Goal: Task Accomplishment & Management: Manage account settings

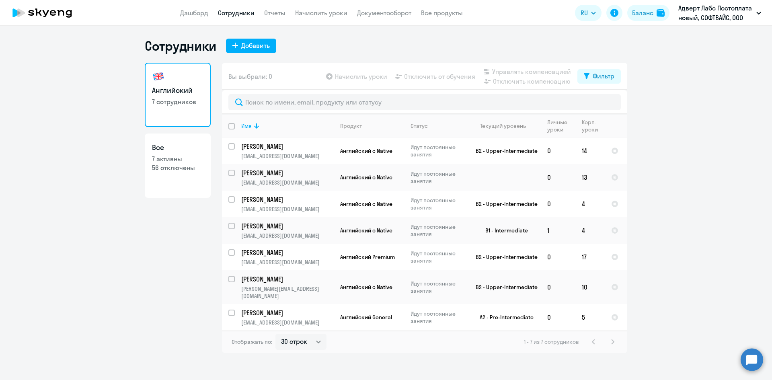
select select "30"
click at [54, 12] on icon at bounding box center [53, 13] width 6 height 6
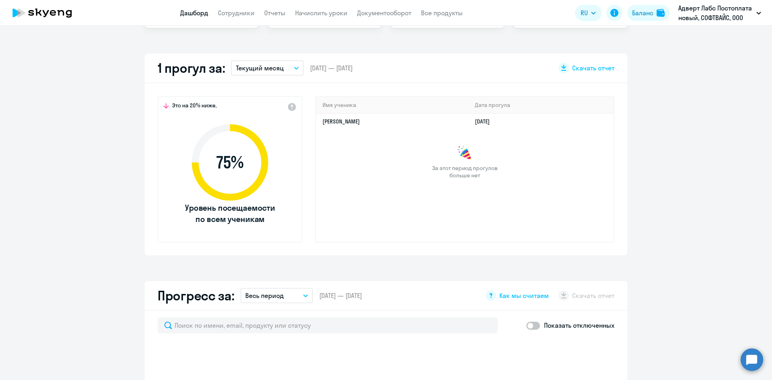
select select "30"
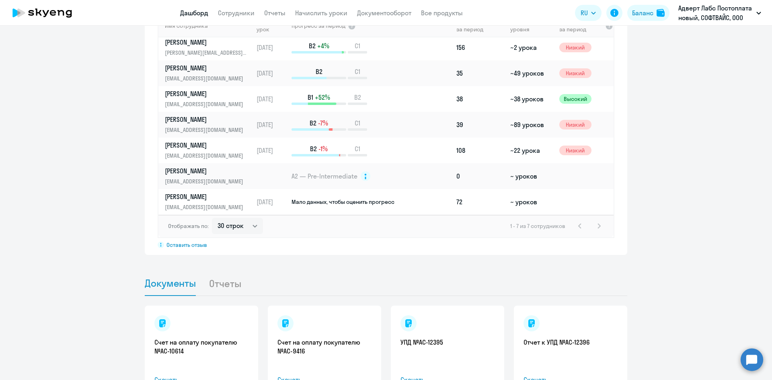
scroll to position [651, 0]
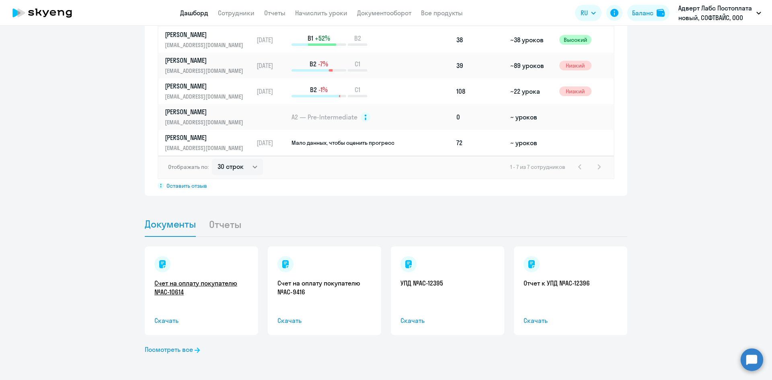
click at [186, 282] on link "Счет на оплату покупателю №AC-10614" at bounding box center [201, 288] width 94 height 18
click at [287, 292] on link "Счет на оплату покупателю №AC-9416" at bounding box center [325, 288] width 94 height 18
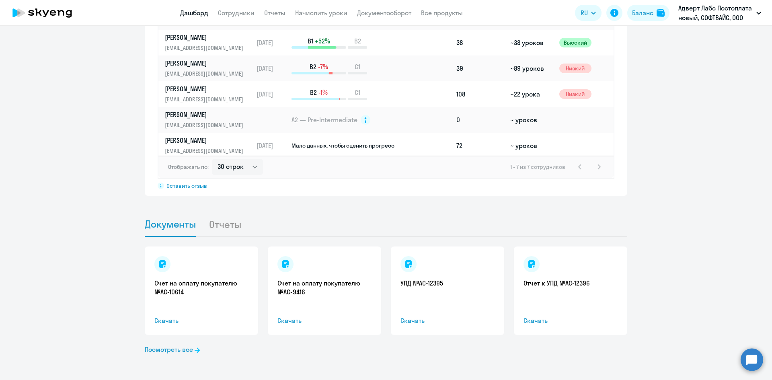
click at [695, 18] on p "Адверт Лабс Постоплата новый, СОФТВАЙС, ООО" at bounding box center [716, 12] width 75 height 19
click at [654, 56] on li "Софтвайс Постоплата Новый, СОФТВАЙС, ООО" at bounding box center [687, 57] width 156 height 20
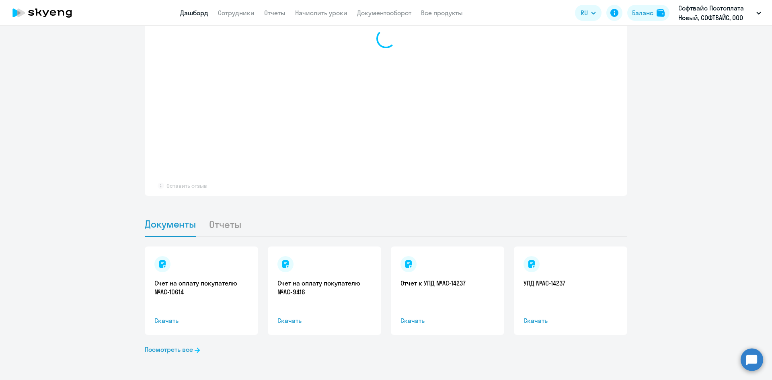
scroll to position [651, 0]
select select "30"
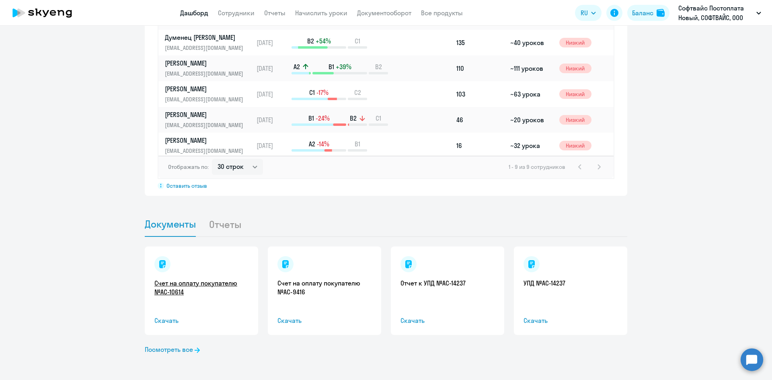
click at [191, 284] on link "Счет на оплату покупателю №AC-10614" at bounding box center [201, 288] width 94 height 18
click at [284, 287] on link "Счет на оплату покупателю №AC-9416" at bounding box center [325, 288] width 94 height 18
click at [172, 291] on link "Счет на оплату покупателю №AC-10614" at bounding box center [201, 288] width 94 height 18
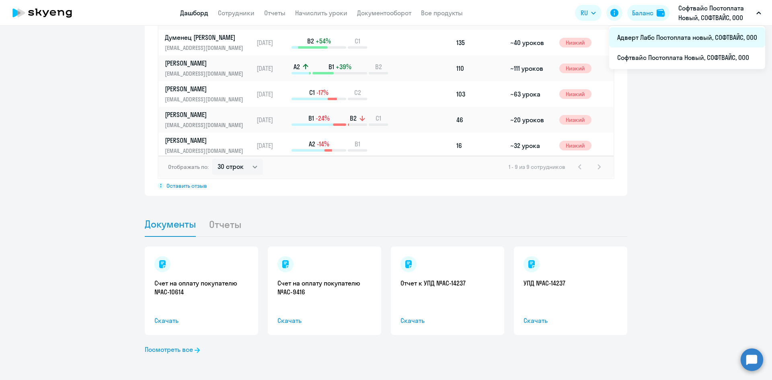
click at [650, 39] on li "Адверт Лабс Постоплата новый, СОФТВАЙС, ООО" at bounding box center [687, 37] width 156 height 20
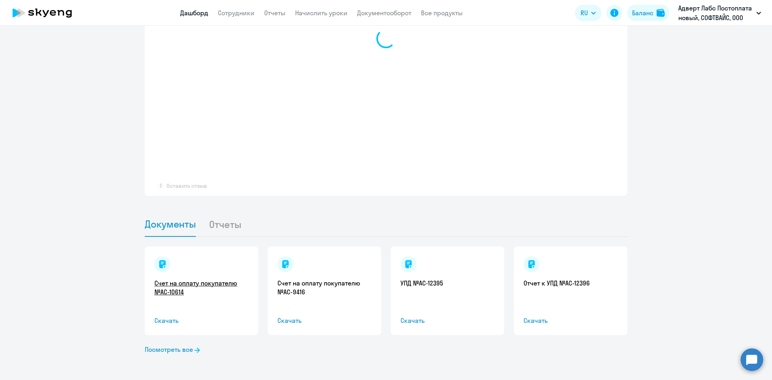
scroll to position [651, 0]
select select "30"
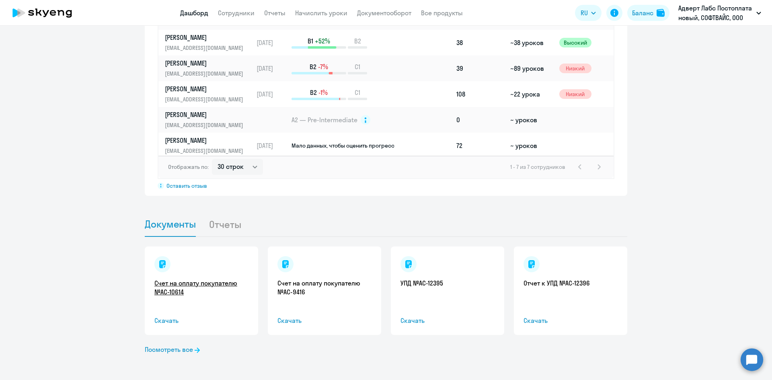
click at [199, 282] on link "Счет на оплату покупателю №AC-10614" at bounding box center [201, 288] width 94 height 18
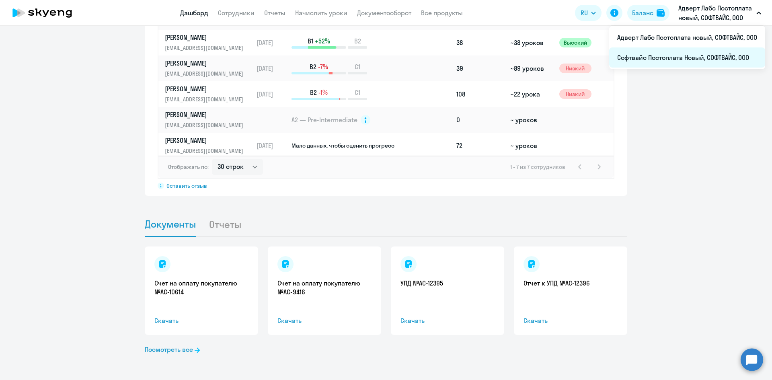
click at [659, 60] on li "Софтвайс Постоплата Новый, СОФТВАЙС, ООО" at bounding box center [687, 57] width 156 height 20
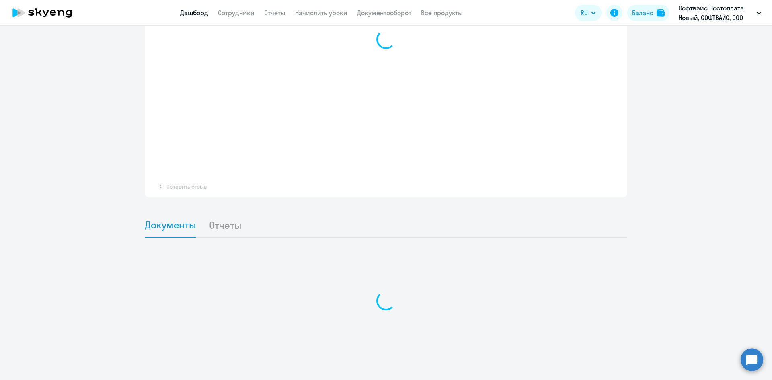
scroll to position [650, 0]
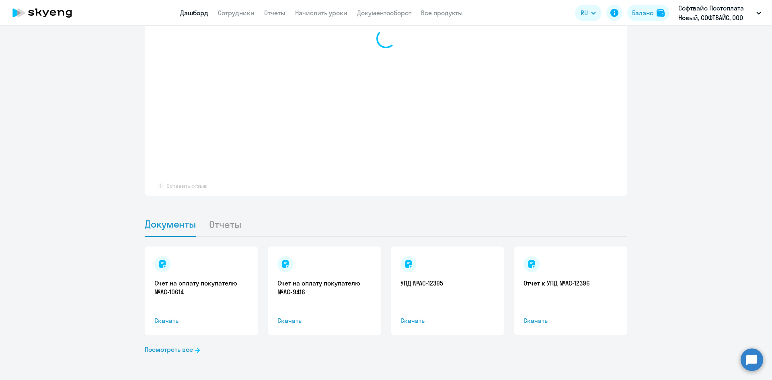
click at [177, 285] on link "Счет на оплату покупателю №AC-10614" at bounding box center [201, 288] width 94 height 18
select select "30"
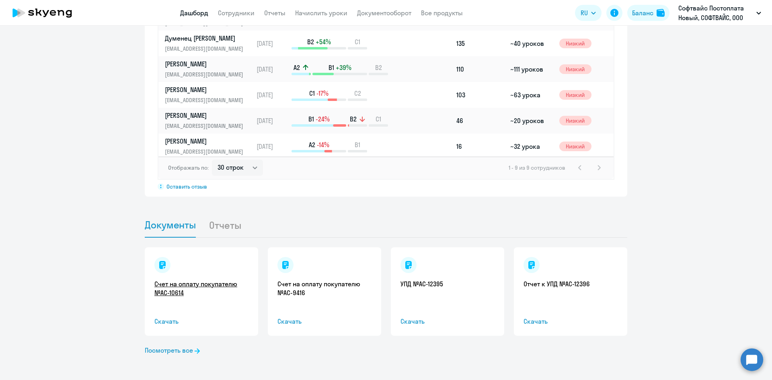
scroll to position [651, 0]
click at [314, 286] on link "Счет на оплату покупателю №AC-9416" at bounding box center [325, 288] width 94 height 18
click at [161, 350] on link "Посмотреть все" at bounding box center [172, 350] width 55 height 10
